Goal: Information Seeking & Learning: Learn about a topic

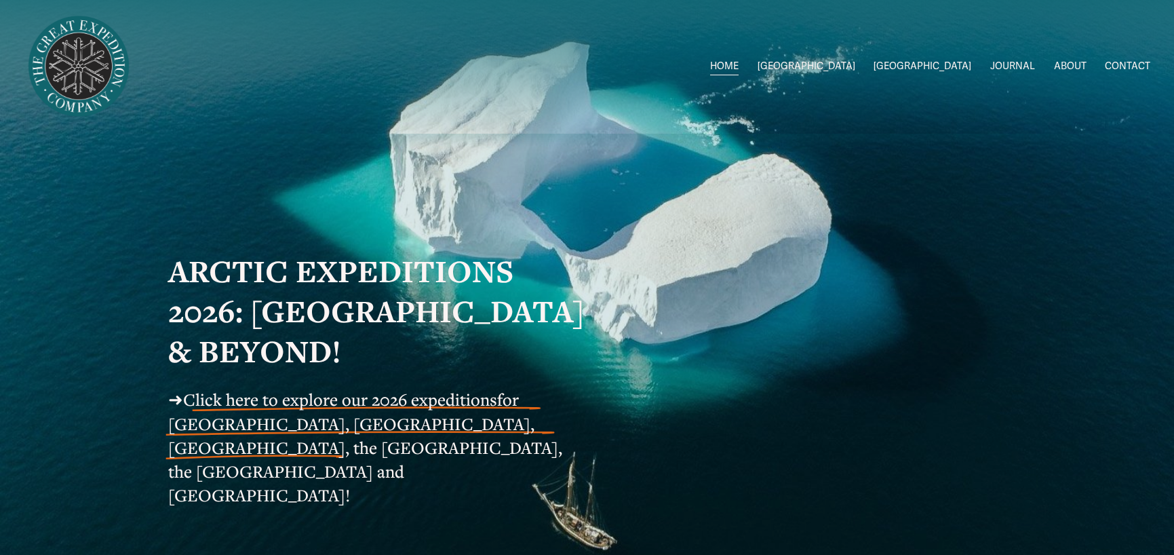
click at [951, 72] on span "[GEOGRAPHIC_DATA]" at bounding box center [923, 67] width 98 height 18
click at [0, 0] on span "2026 Expeditions" at bounding box center [0, 0] width 0 height 0
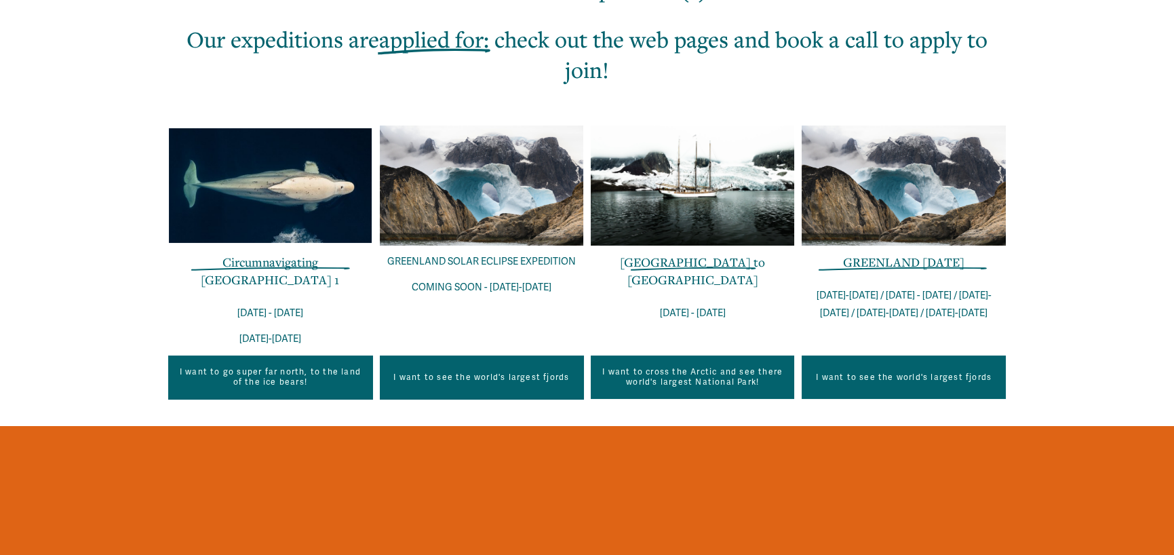
scroll to position [513, 0]
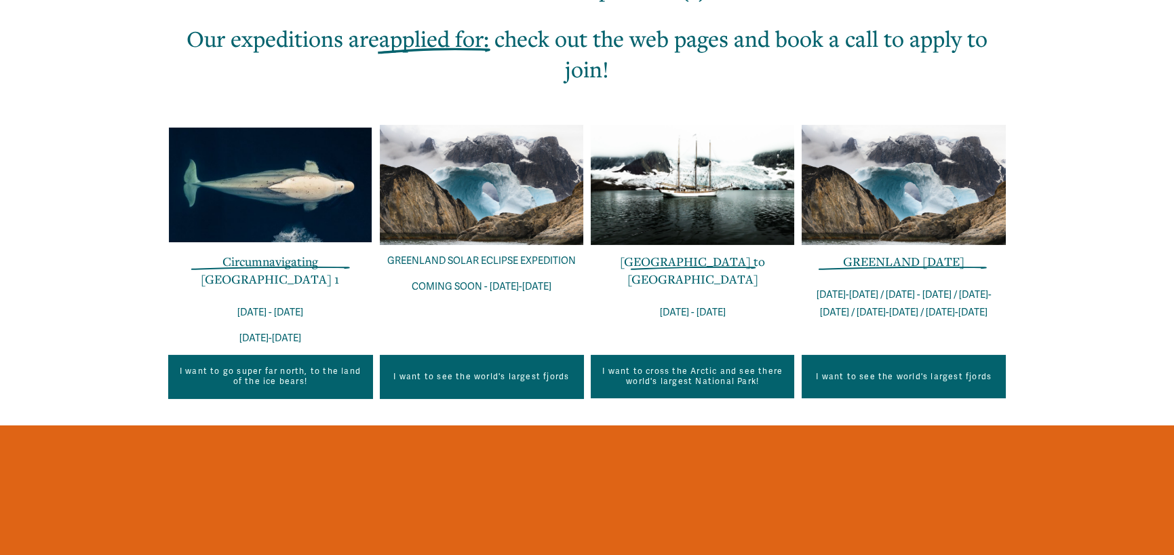
drag, startPoint x: 1065, startPoint y: 289, endPoint x: 1080, endPoint y: 298, distance: 17.9
click at [916, 368] on link "I want to see the world's largest fjords" at bounding box center [903, 376] width 203 height 43
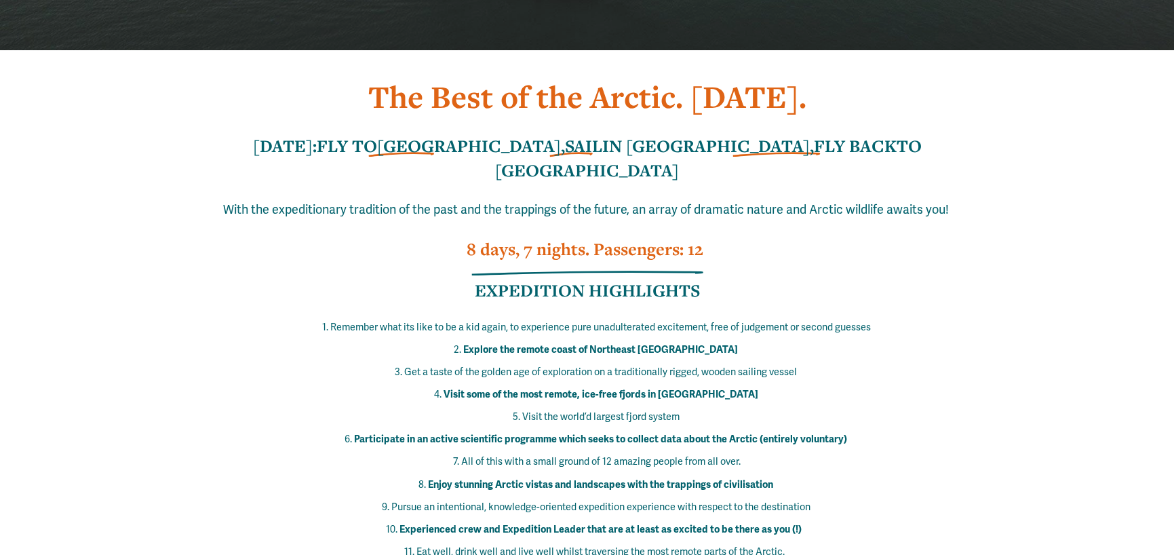
scroll to position [509, 0]
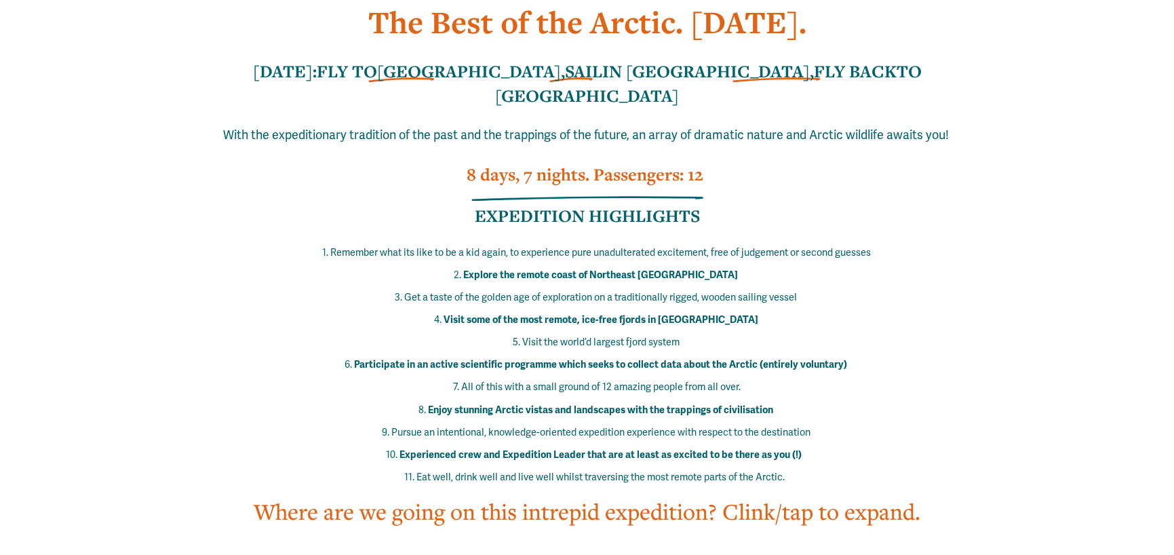
drag, startPoint x: 916, startPoint y: 323, endPoint x: 916, endPoint y: 388, distance: 65.1
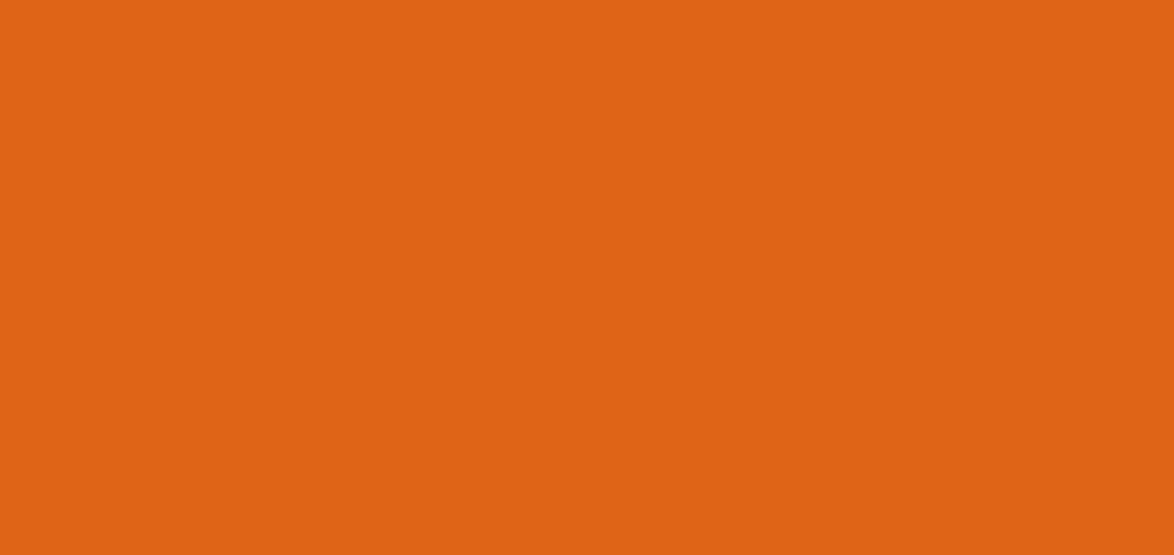
scroll to position [916, 0]
